Goal: Find specific page/section: Find specific page/section

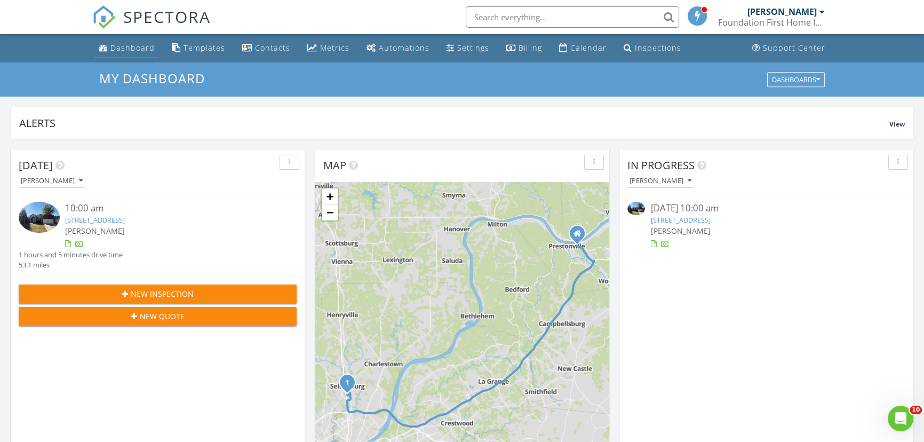
click at [128, 50] on div "Dashboard" at bounding box center [132, 48] width 44 height 10
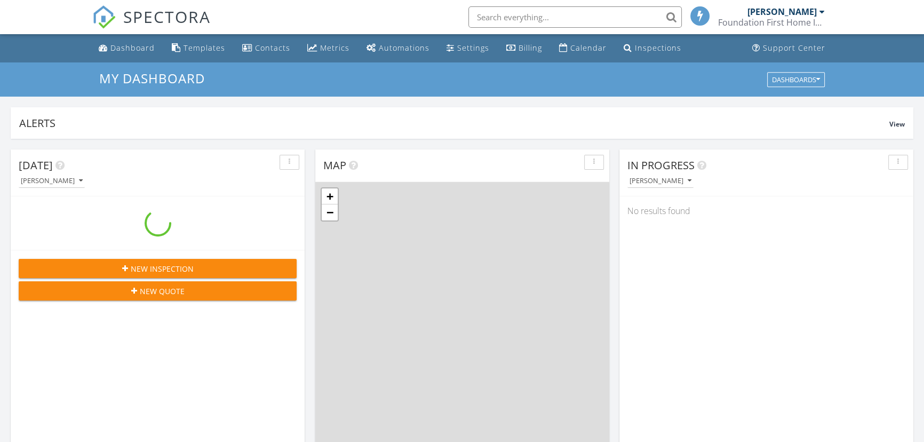
scroll to position [987, 939]
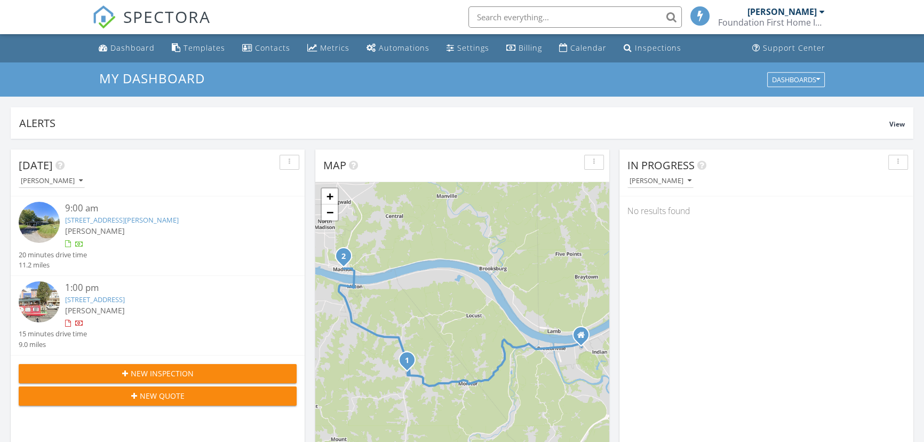
click at [516, 15] on input "text" at bounding box center [574, 16] width 213 height 21
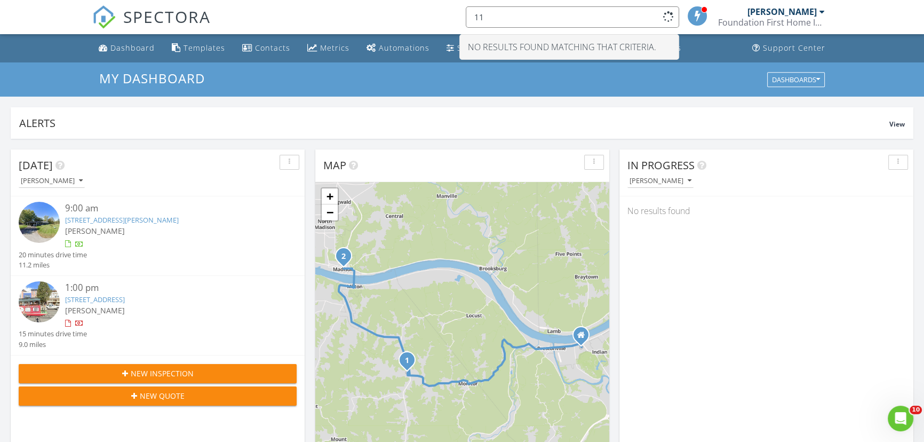
type input "1"
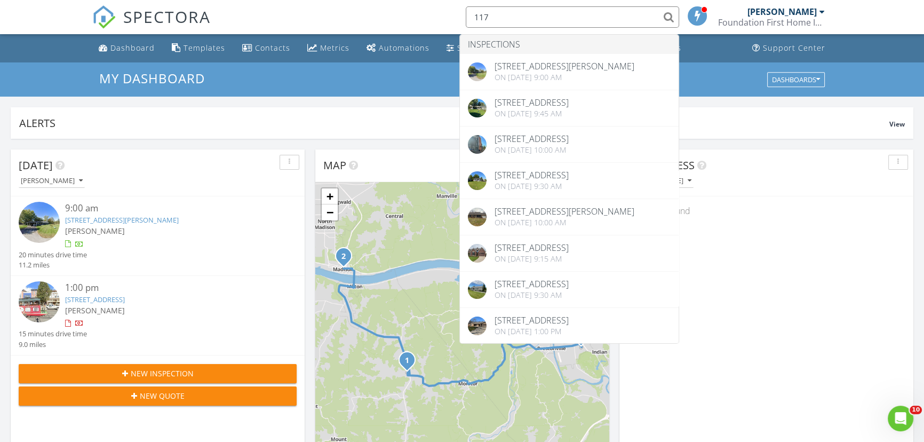
type input "117"
click at [144, 220] on link "[STREET_ADDRESS][PERSON_NAME]" at bounding box center [122, 220] width 114 height 10
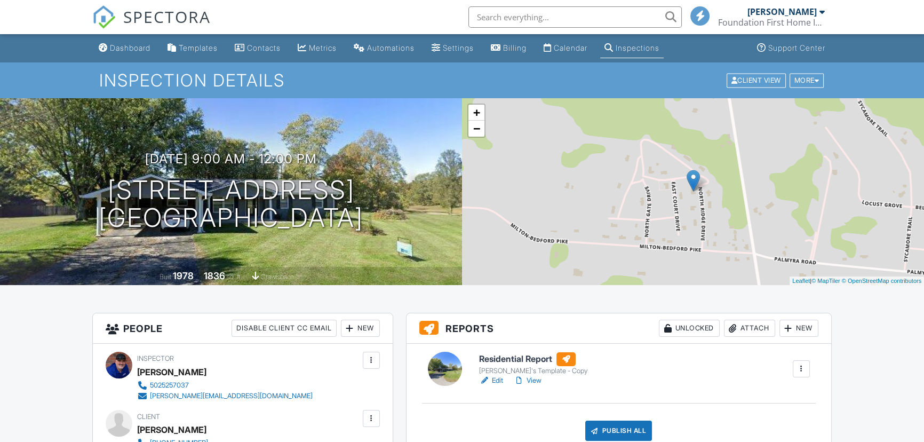
click at [504, 21] on input "text" at bounding box center [574, 16] width 213 height 21
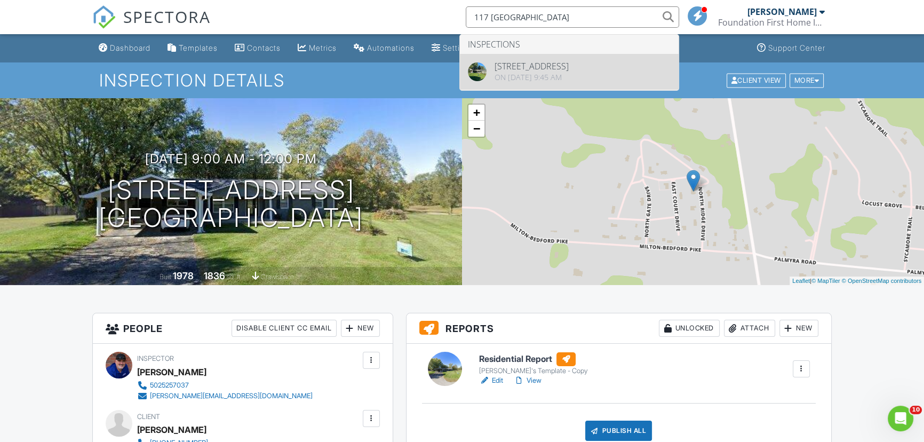
type input "117 Northridge"
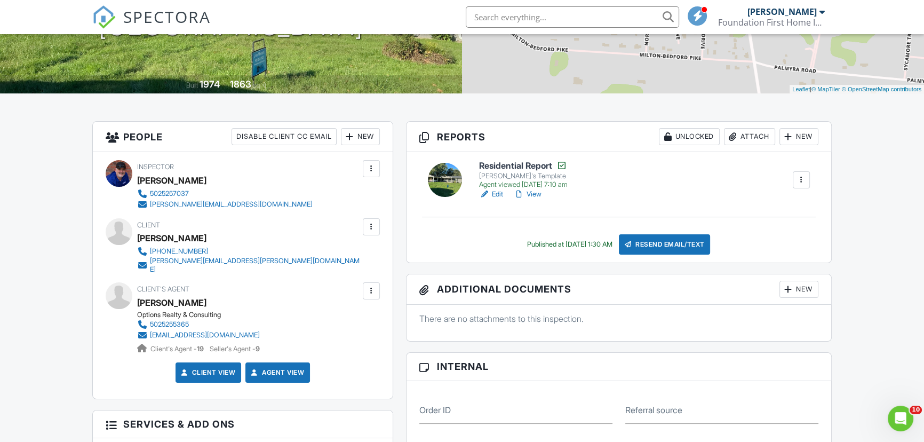
scroll to position [194, 0]
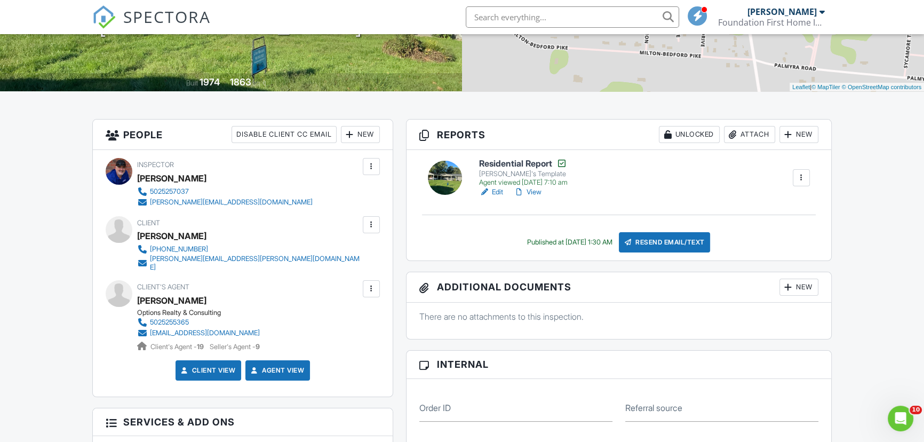
click at [541, 193] on link "View" at bounding box center [528, 192] width 28 height 11
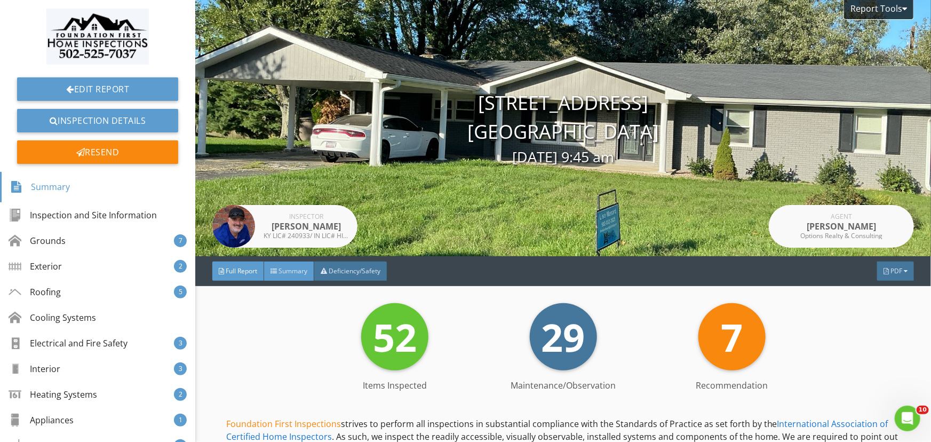
click at [304, 274] on span "Summary" at bounding box center [293, 270] width 29 height 9
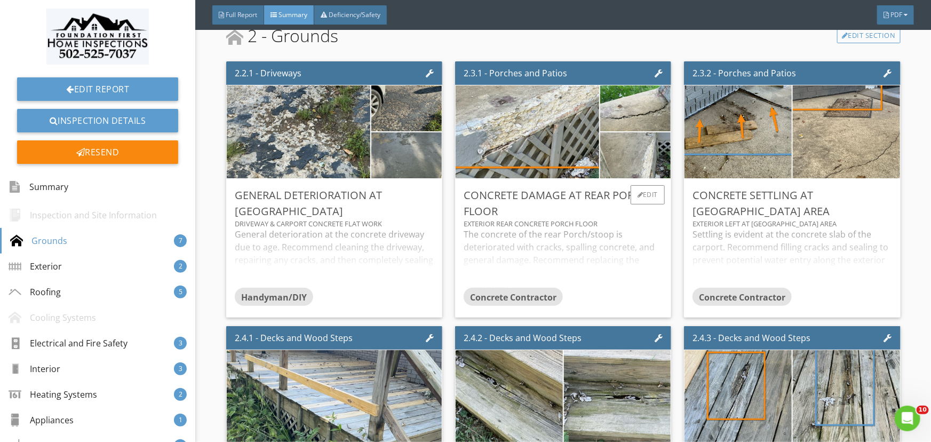
scroll to position [291, 0]
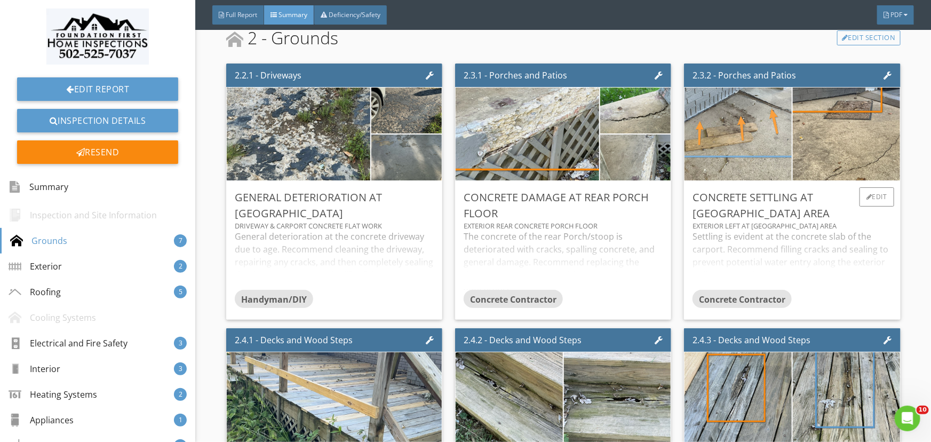
click at [742, 128] on img at bounding box center [739, 134] width 268 height 201
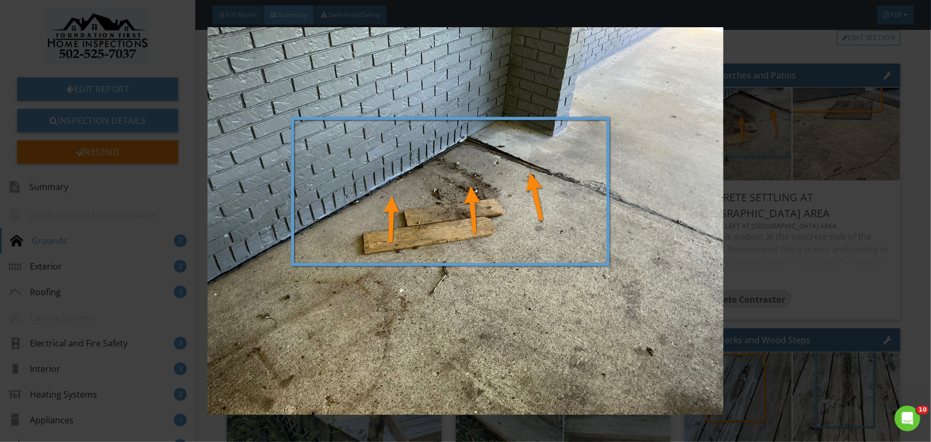
click at [770, 46] on img at bounding box center [465, 220] width 852 height 387
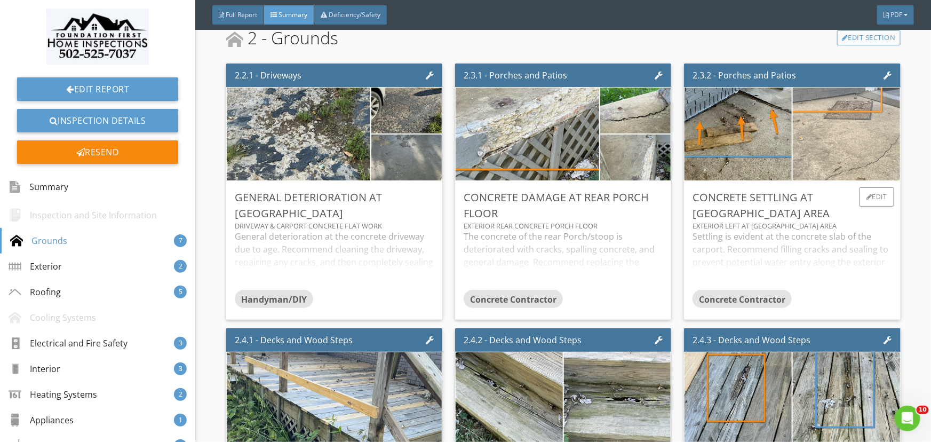
click at [818, 120] on img at bounding box center [846, 134] width 268 height 201
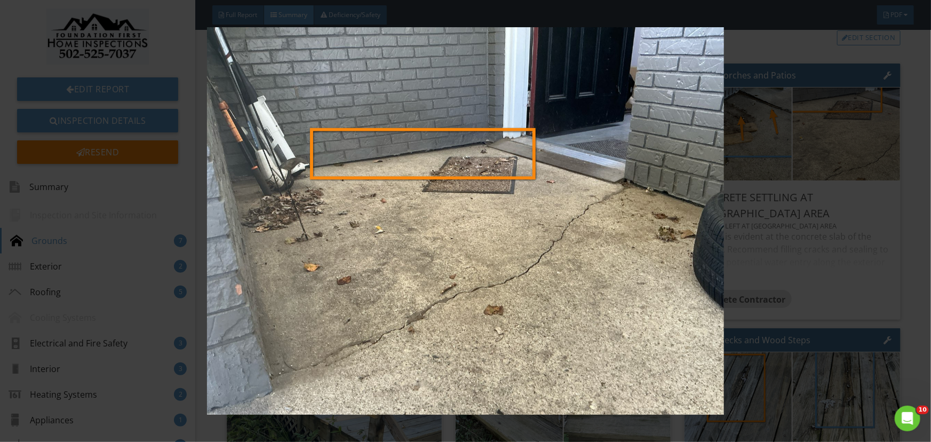
click at [822, 55] on img at bounding box center [465, 220] width 852 height 387
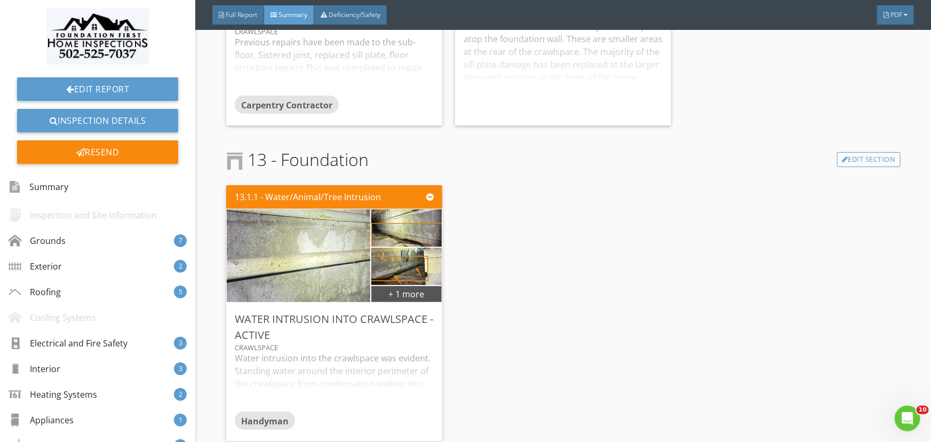
scroll to position [4610, 0]
